Goal: Register for event/course

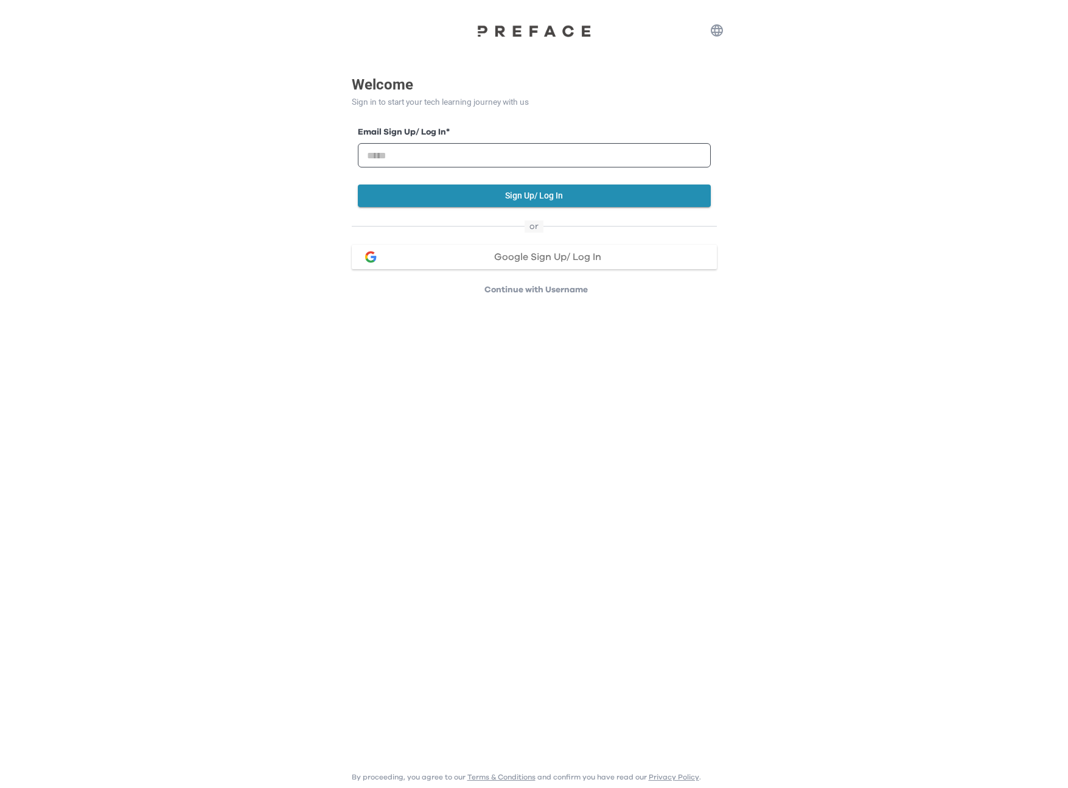
click at [558, 257] on span "Google Sign Up/ Log In" at bounding box center [547, 257] width 107 height 10
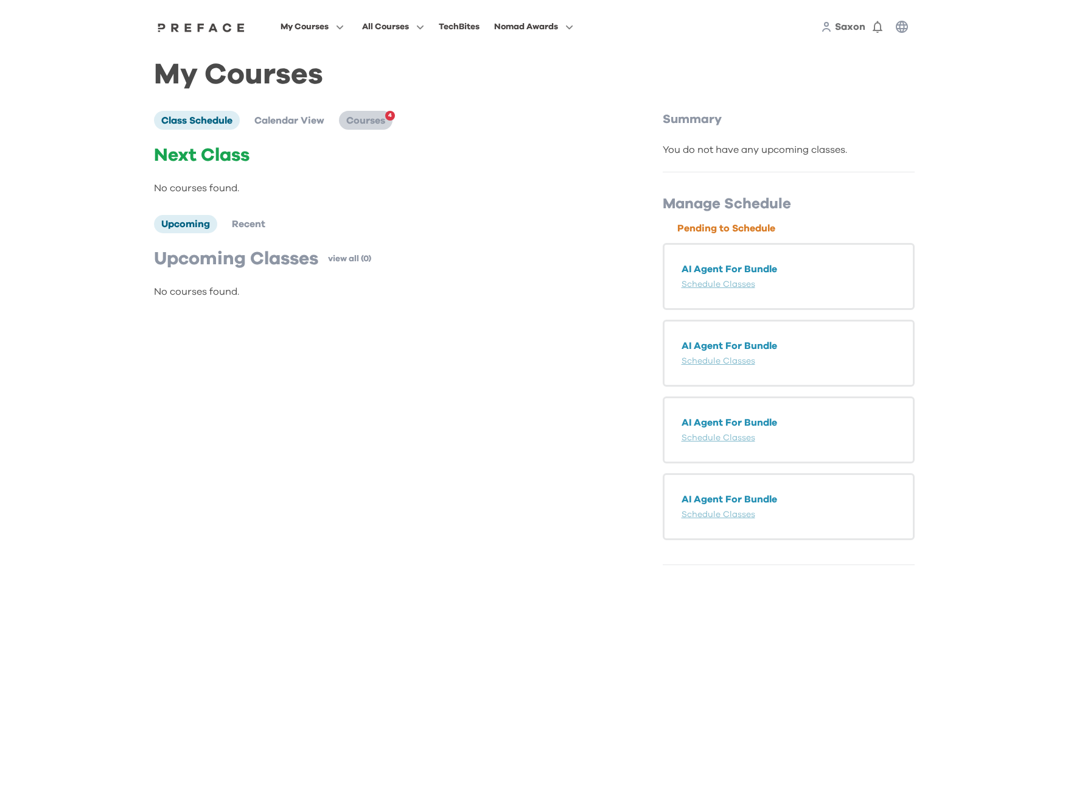
click at [376, 117] on span "Courses" at bounding box center [365, 121] width 39 height 10
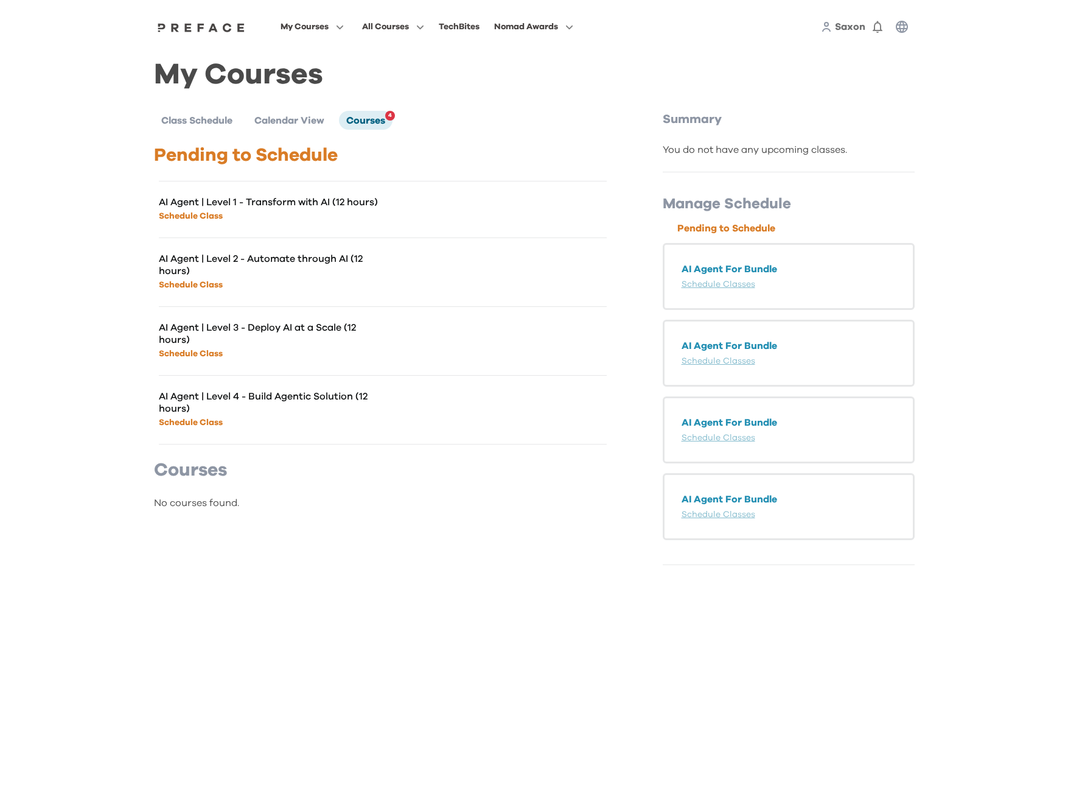
click at [186, 216] on link "Schedule Class" at bounding box center [191, 216] width 64 height 9
